Goal: Information Seeking & Learning: Find specific fact

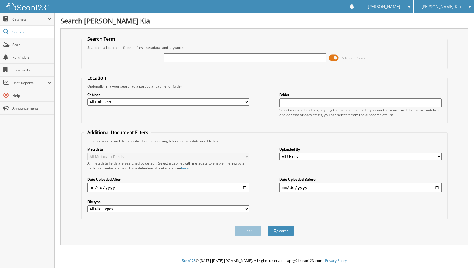
click at [216, 58] on input "text" at bounding box center [245, 58] width 162 height 9
type input "593400"
click at [279, 232] on button "Search" at bounding box center [281, 231] width 26 height 11
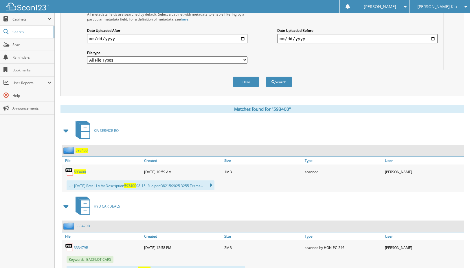
scroll to position [150, 0]
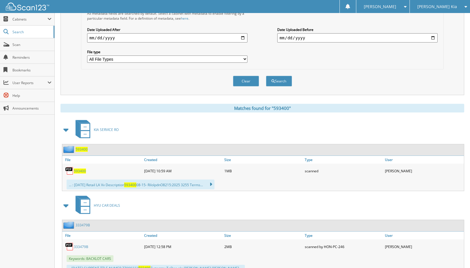
click at [85, 151] on span "593400" at bounding box center [82, 149] width 12 height 5
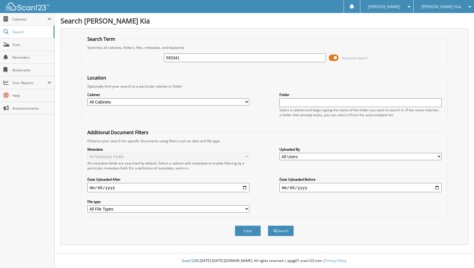
type input "593341"
click at [268, 226] on button "Search" at bounding box center [281, 231] width 26 height 11
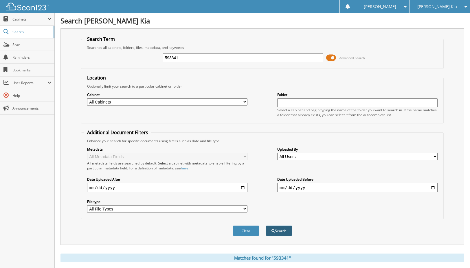
click at [279, 232] on button "Search" at bounding box center [279, 231] width 26 height 11
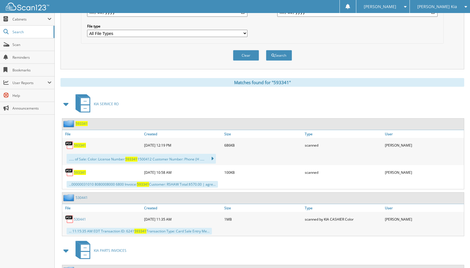
scroll to position [180, 0]
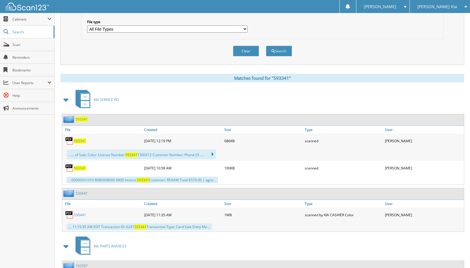
click at [80, 140] on span "593341" at bounding box center [80, 141] width 12 height 5
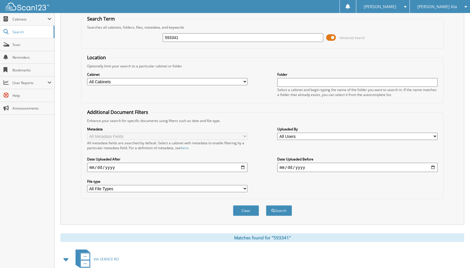
scroll to position [0, 0]
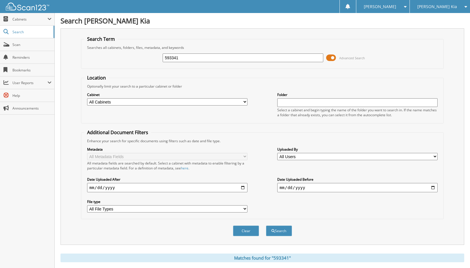
drag, startPoint x: 188, startPoint y: 57, endPoint x: 131, endPoint y: 57, distance: 57.0
click at [131, 57] on div "593341 Advanced Search" at bounding box center [262, 58] width 357 height 16
type input "593230"
click at [266, 226] on button "Search" at bounding box center [279, 231] width 26 height 11
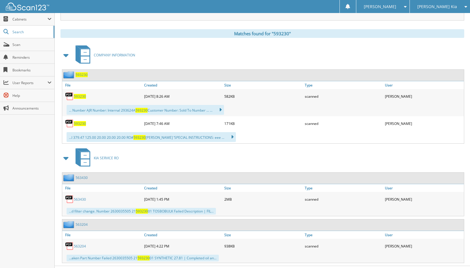
scroll to position [237, 0]
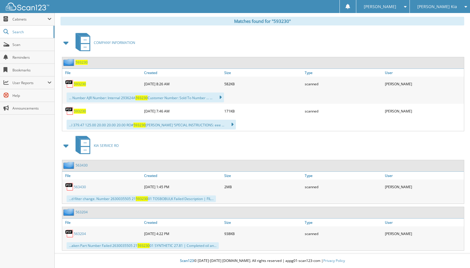
click at [80, 83] on span "593230" at bounding box center [80, 84] width 12 height 5
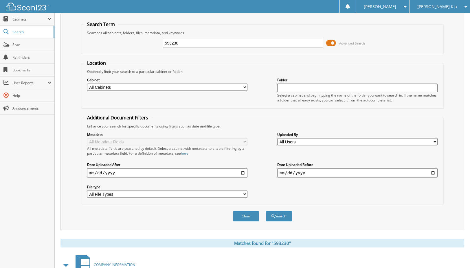
scroll to position [0, 0]
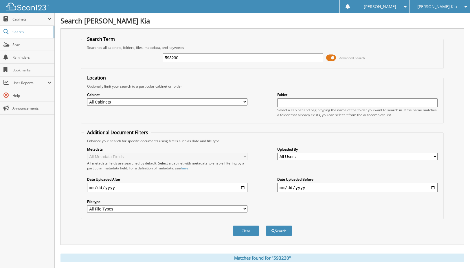
drag, startPoint x: 193, startPoint y: 54, endPoint x: 155, endPoint y: 54, distance: 38.2
click at [155, 54] on div "593230 Advanced Search" at bounding box center [262, 58] width 357 height 16
type input "593059"
click at [266, 226] on button "Search" at bounding box center [279, 231] width 26 height 11
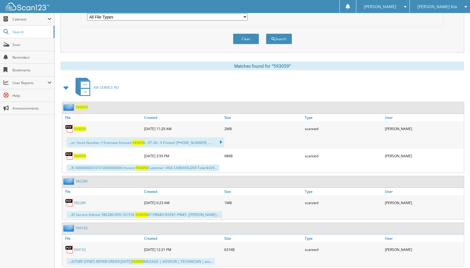
scroll to position [210, 0]
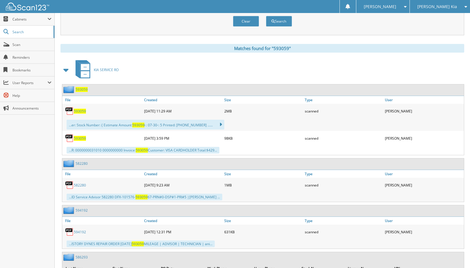
click at [83, 112] on span "593059" at bounding box center [80, 111] width 12 height 5
click at [75, 112] on span "593059" at bounding box center [80, 111] width 12 height 5
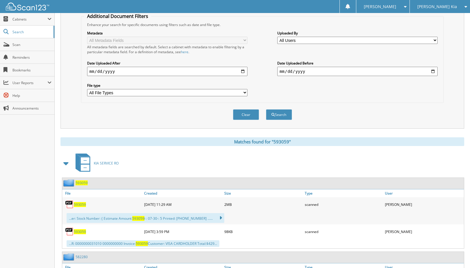
scroll to position [107, 0]
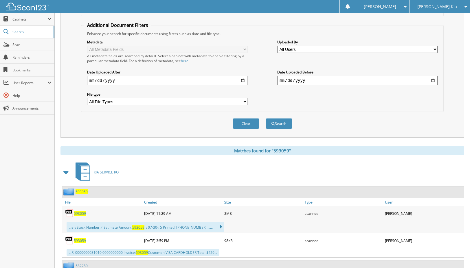
click at [69, 215] on img at bounding box center [69, 213] width 9 height 9
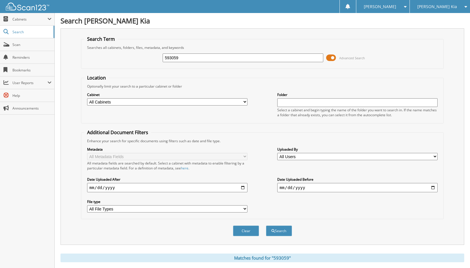
drag, startPoint x: 190, startPoint y: 60, endPoint x: 147, endPoint y: 60, distance: 42.9
click at [147, 60] on div "593059 Advanced Search" at bounding box center [262, 58] width 357 height 16
type input "593061"
click at [278, 232] on button "Search" at bounding box center [279, 231] width 26 height 11
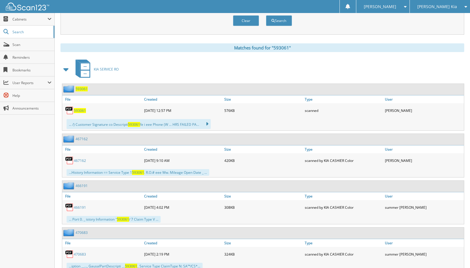
scroll to position [215, 0]
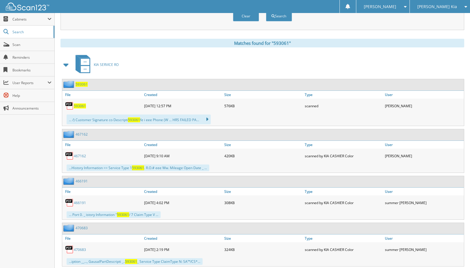
click at [82, 107] on span "593061" at bounding box center [80, 106] width 12 height 5
